Goal: Find specific page/section: Find specific page/section

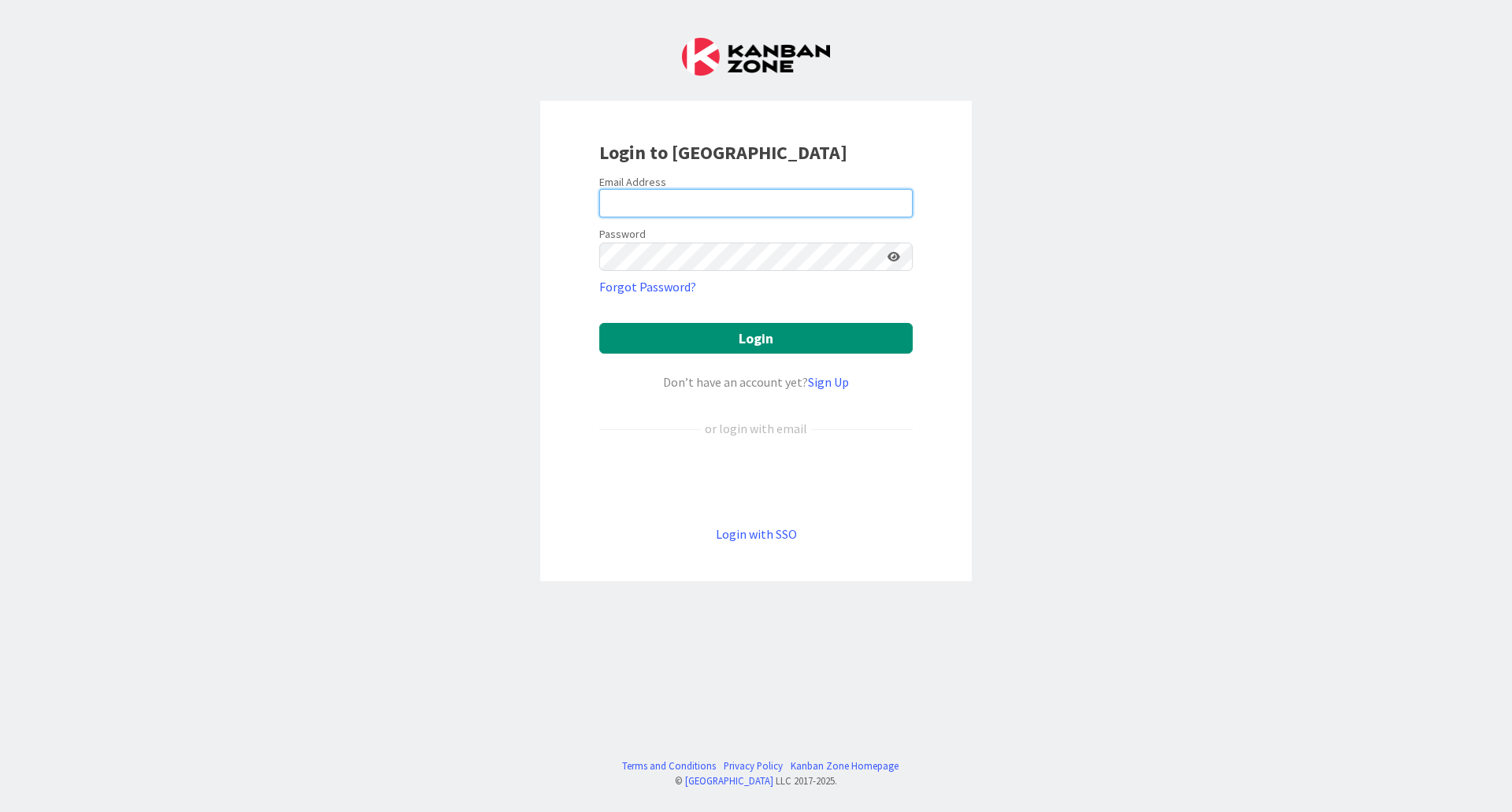
click at [651, 196] on input "email" at bounding box center [756, 203] width 314 height 28
type input "[EMAIL_ADDRESS][DOMAIN_NAME]"
click at [646, 338] on button "Login" at bounding box center [756, 338] width 314 height 31
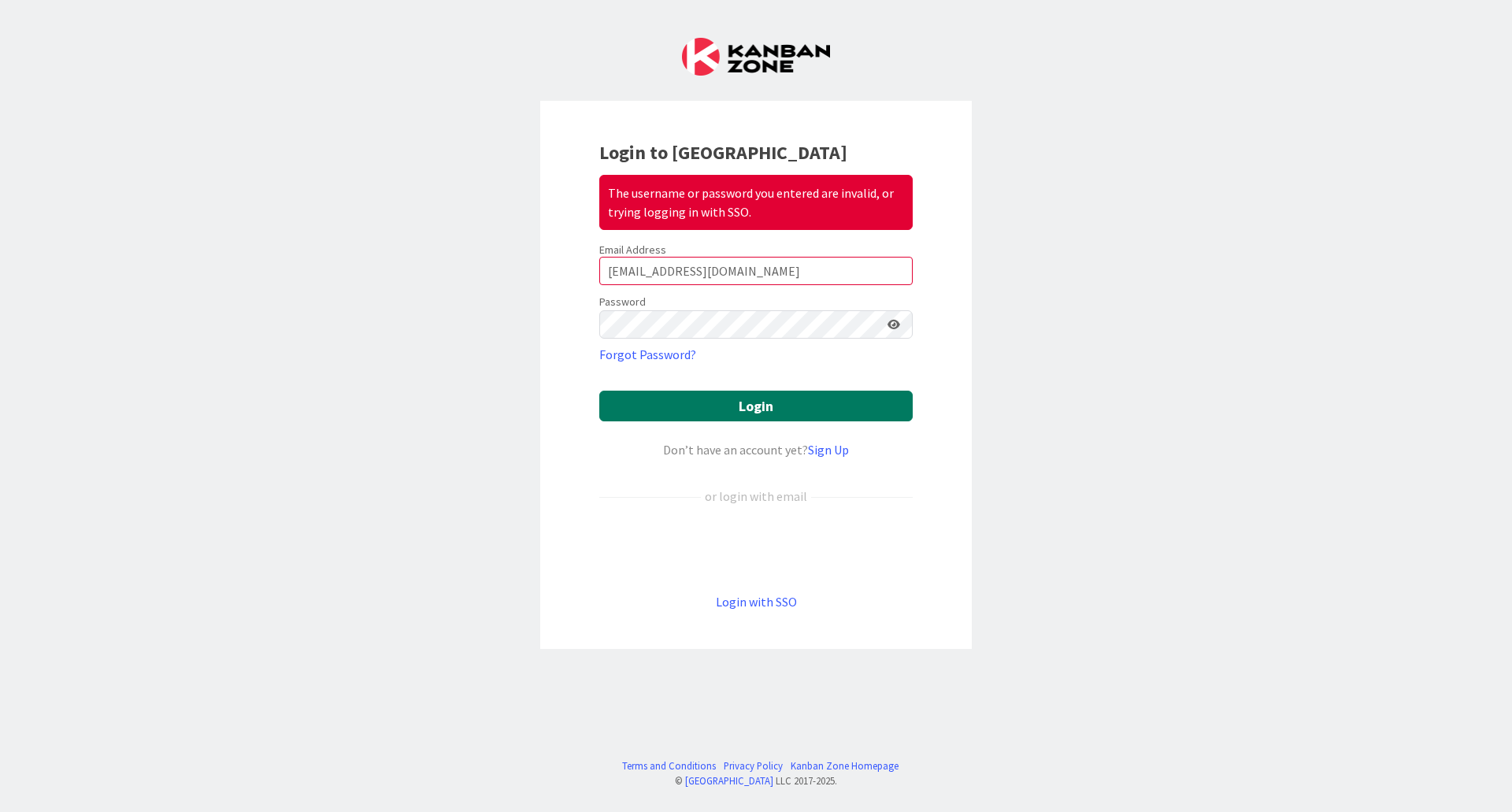
click at [688, 395] on button "Login" at bounding box center [756, 406] width 314 height 31
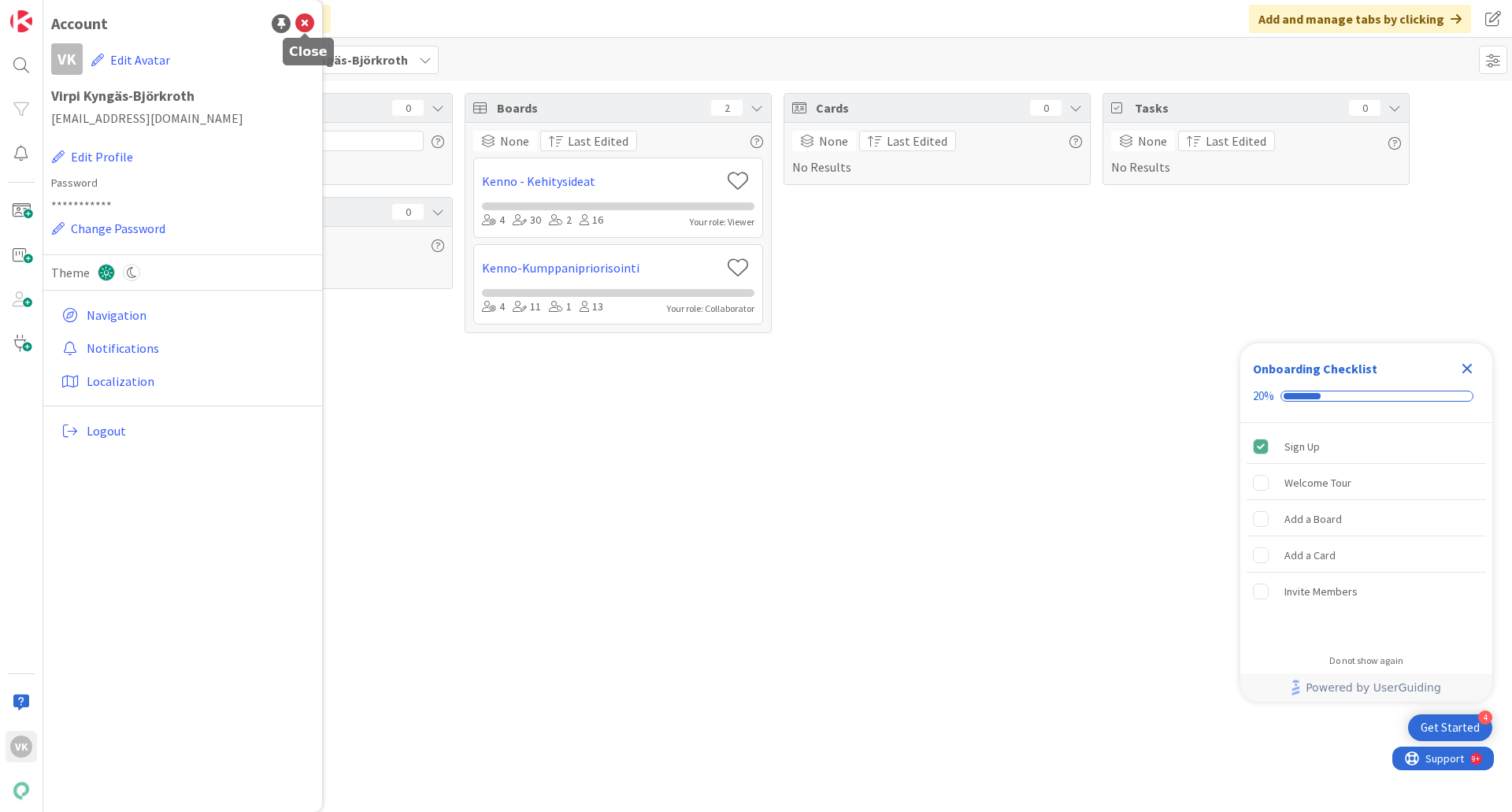
click at [309, 24] on icon at bounding box center [305, 24] width 19 height 19
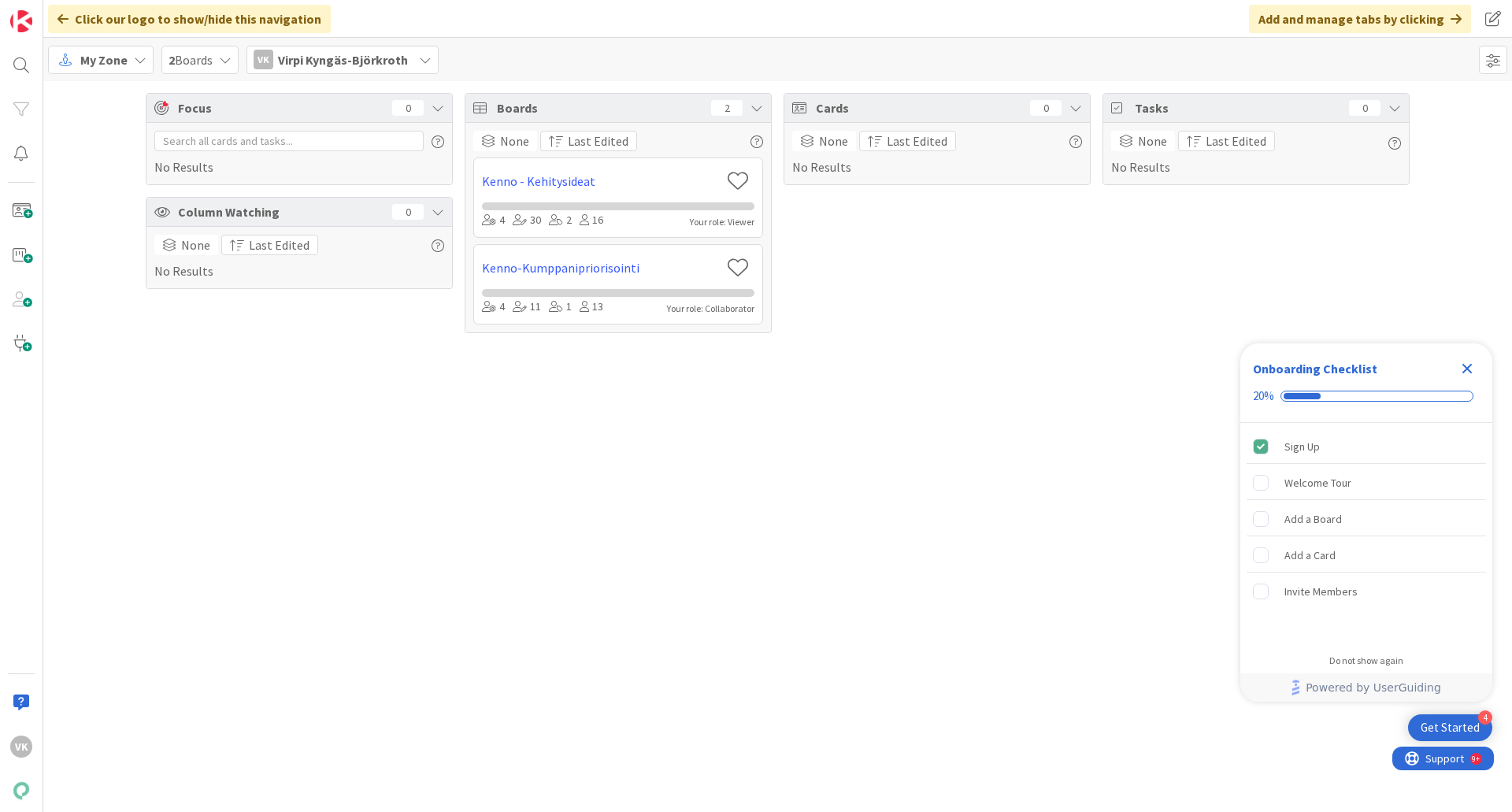
click at [113, 62] on span "My Zone" at bounding box center [103, 60] width 47 height 19
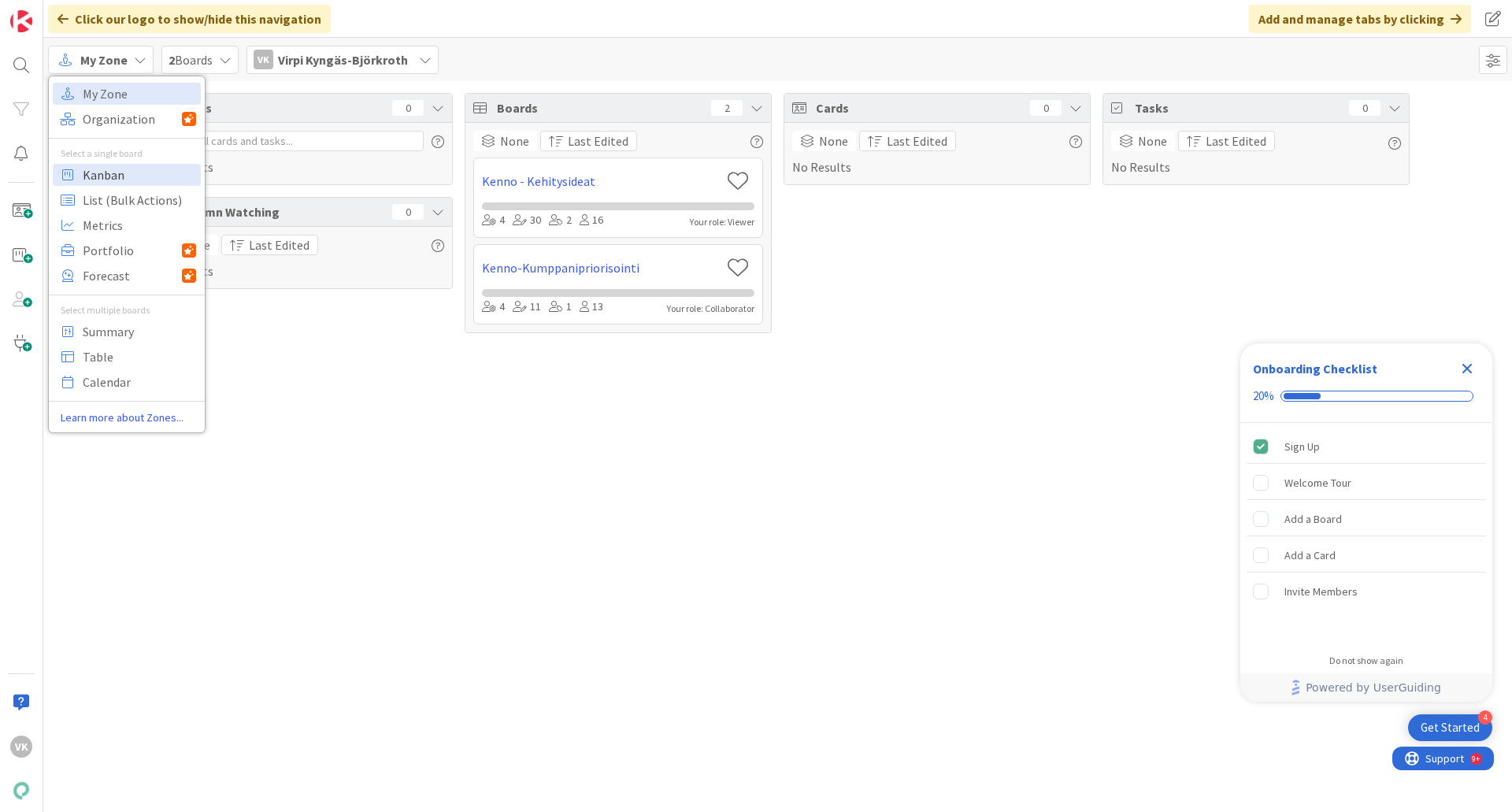
click at [106, 173] on span "Kanban" at bounding box center [139, 175] width 113 height 23
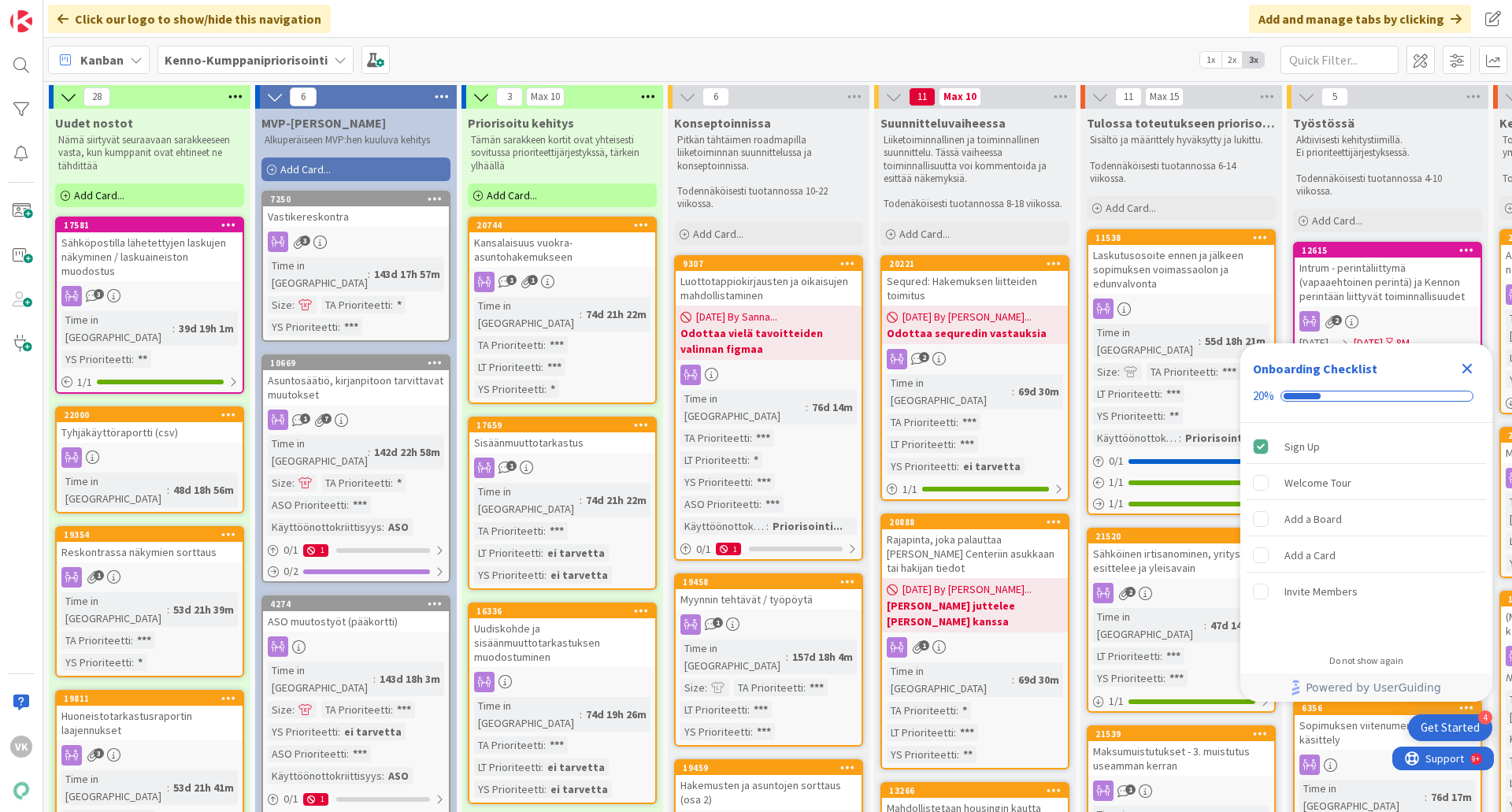
click at [1466, 369] on icon "Close Checklist" at bounding box center [1467, 369] width 11 height 11
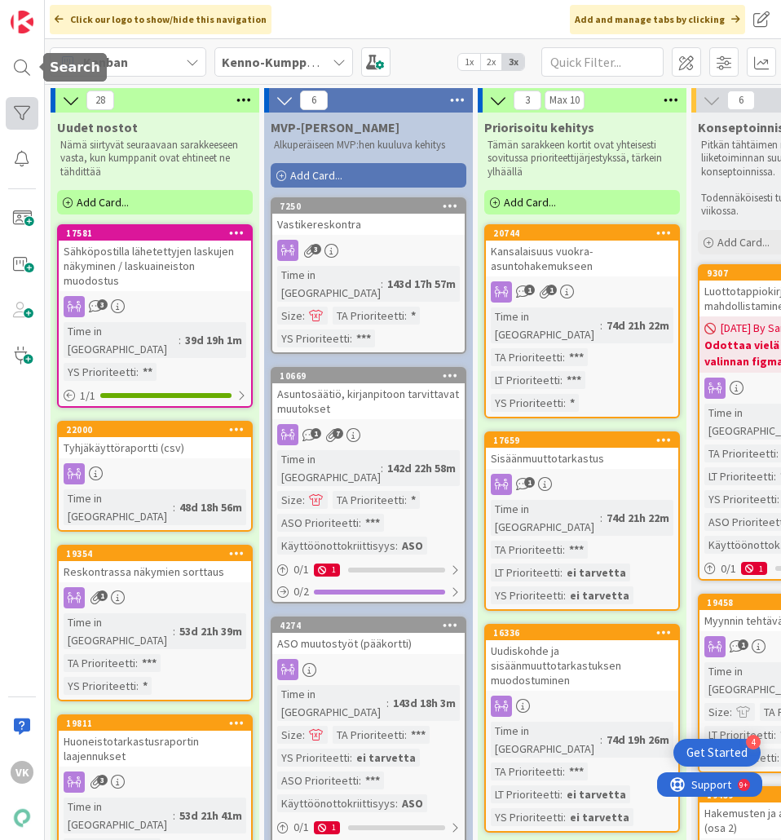
drag, startPoint x: 21, startPoint y: 78, endPoint x: 22, endPoint y: 110, distance: 31.8
click at [21, 78] on div at bounding box center [22, 67] width 33 height 33
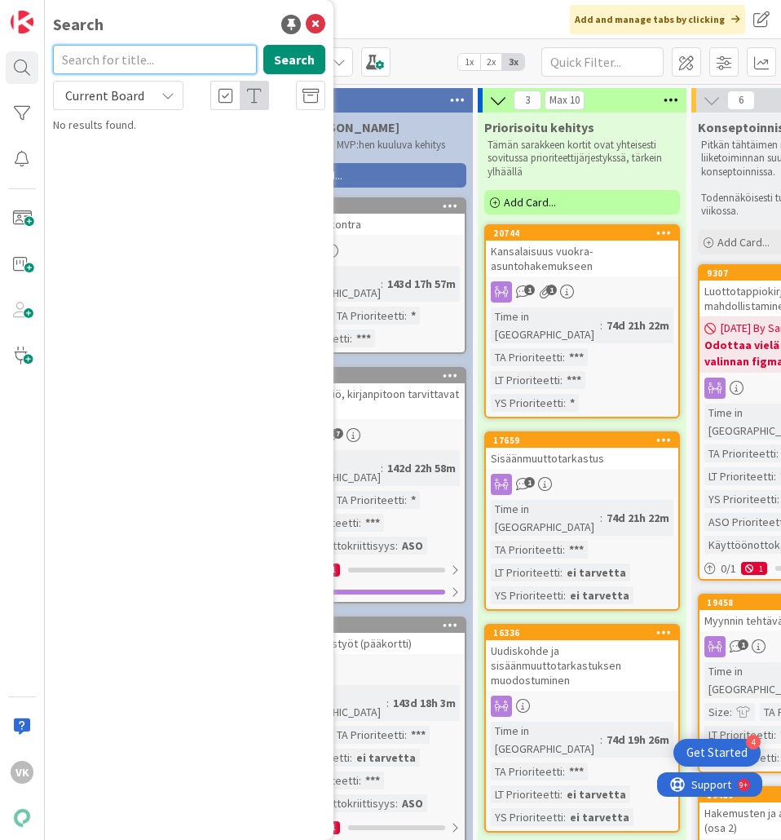
click at [135, 65] on input "text" at bounding box center [155, 59] width 204 height 29
type input "20376"
click at [152, 99] on div "Current Board" at bounding box center [118, 95] width 130 height 29
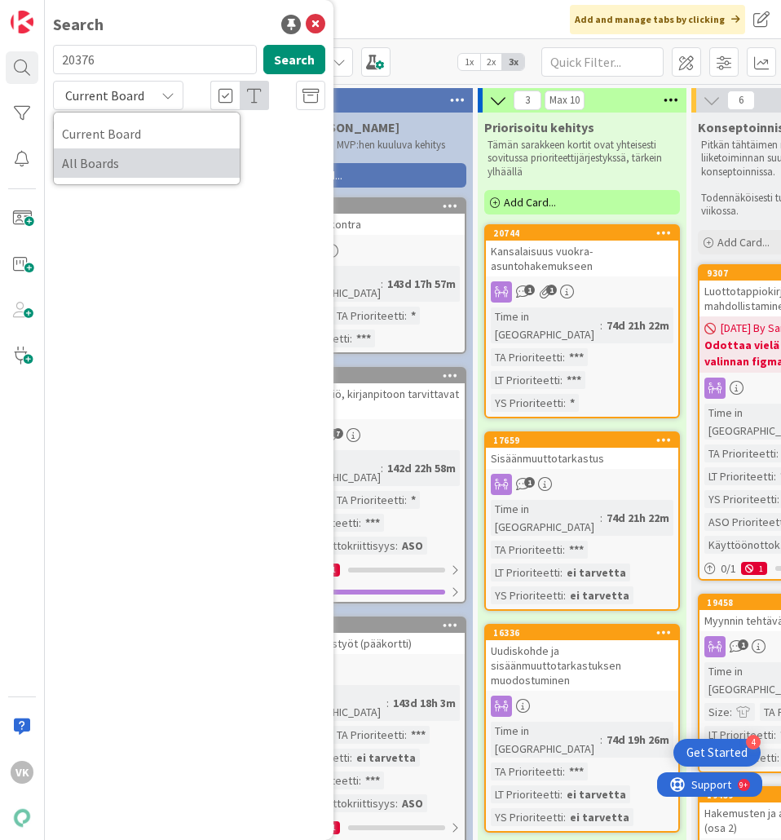
click at [145, 176] on link "All Boards" at bounding box center [147, 162] width 186 height 29
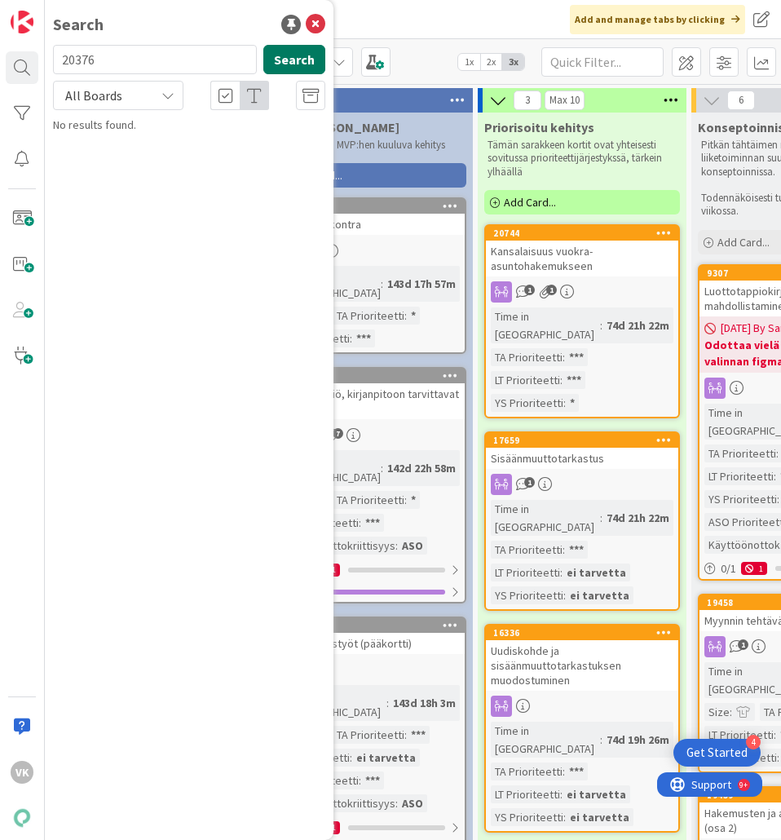
drag, startPoint x: 285, startPoint y: 58, endPoint x: 279, endPoint y: 66, distance: 10.0
click at [285, 59] on button "Search" at bounding box center [294, 59] width 62 height 29
click at [319, 20] on icon at bounding box center [316, 25] width 20 height 20
